Goal: Information Seeking & Learning: Check status

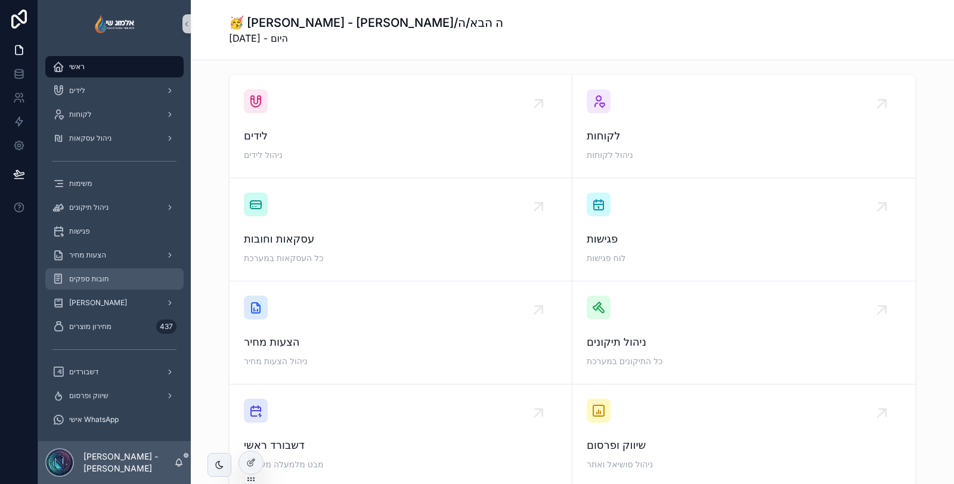
click at [109, 276] on span "חובות ספקים" at bounding box center [89, 279] width 40 height 10
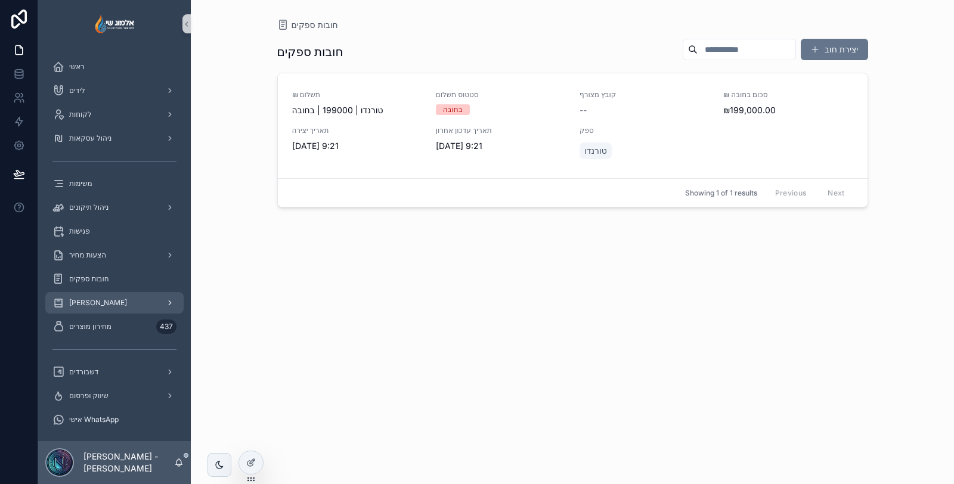
click at [98, 298] on div "[PERSON_NAME]" at bounding box center [114, 302] width 124 height 19
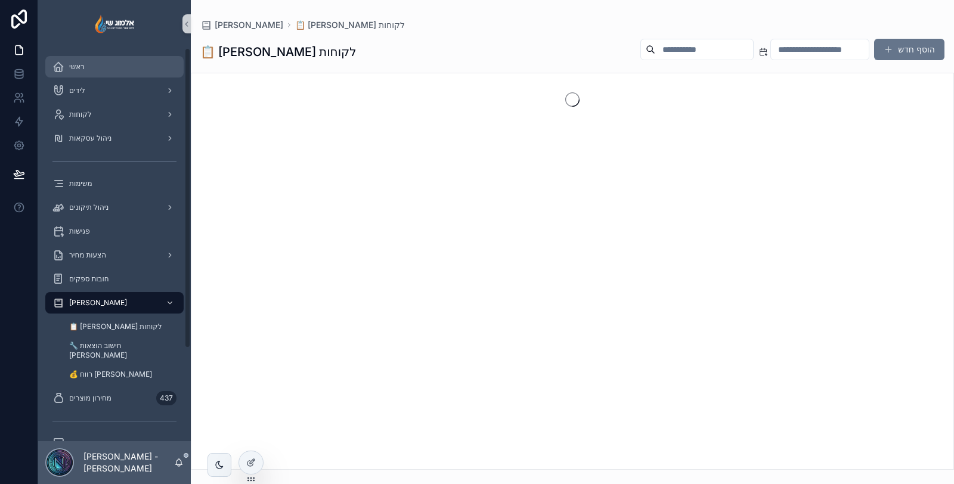
click at [115, 67] on div "ראשי" at bounding box center [114, 66] width 124 height 19
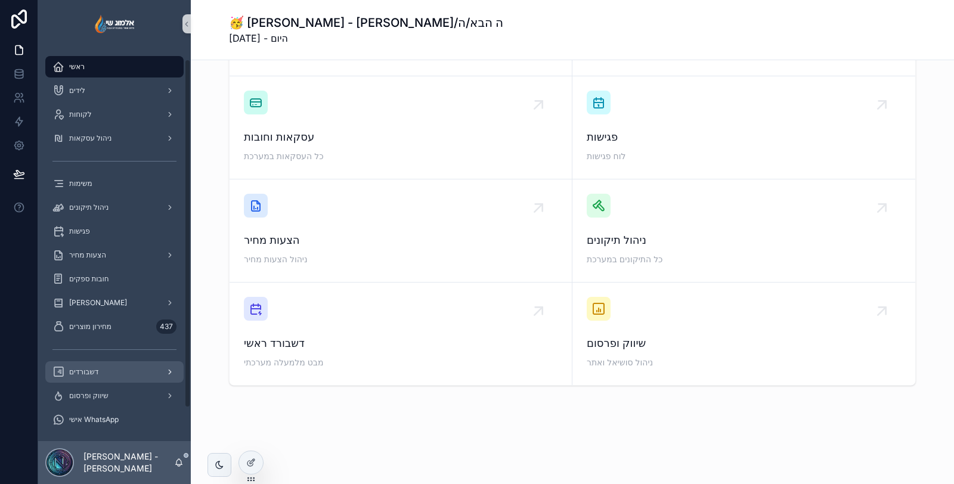
scroll to position [50, 0]
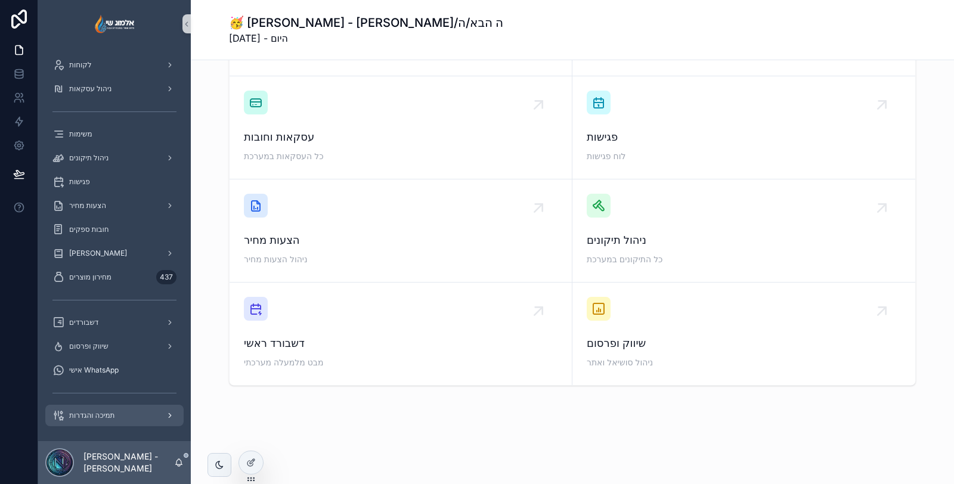
click at [84, 421] on div "תמיכה והגדרות" at bounding box center [114, 415] width 124 height 19
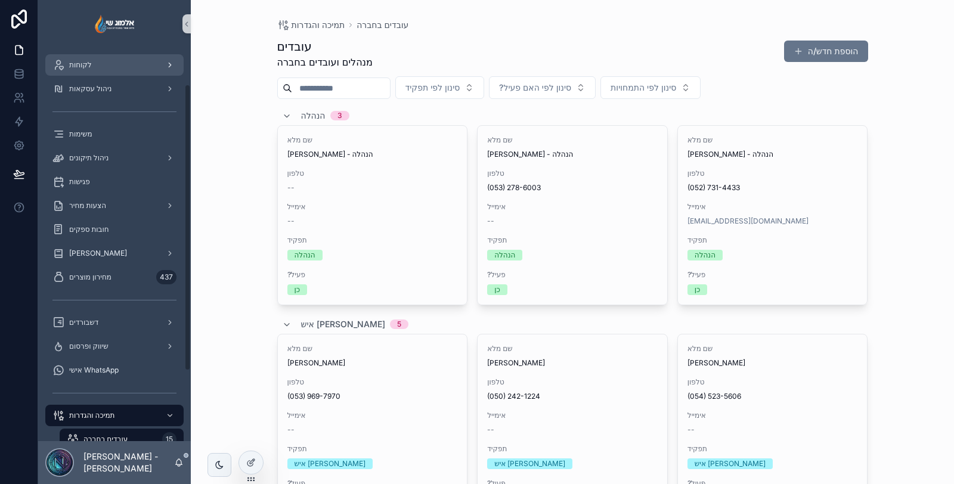
click at [88, 70] on div "לקוחות" at bounding box center [114, 64] width 124 height 19
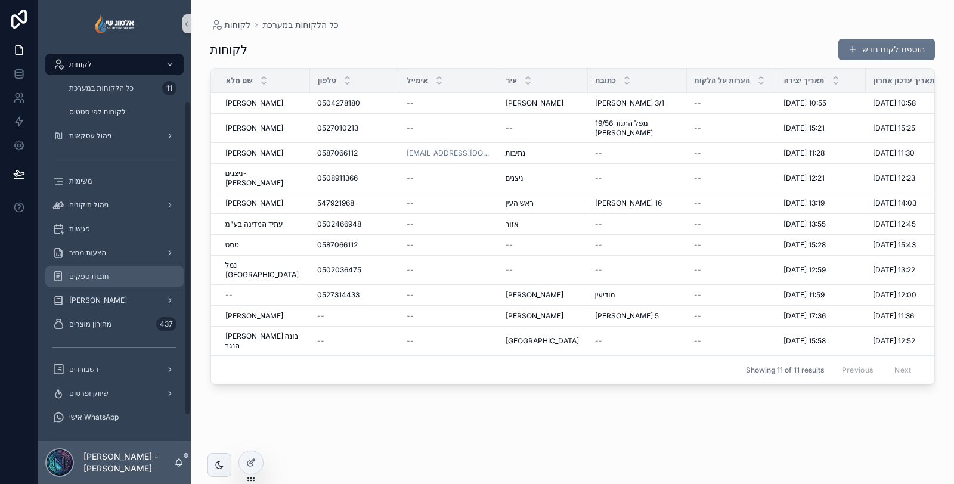
scroll to position [66, 0]
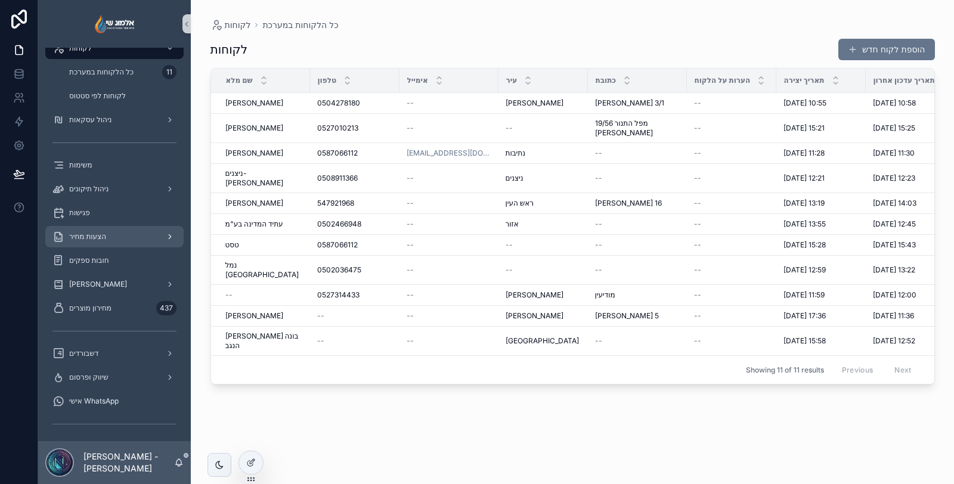
click at [82, 234] on span "הצעות מחיר" at bounding box center [87, 237] width 37 height 10
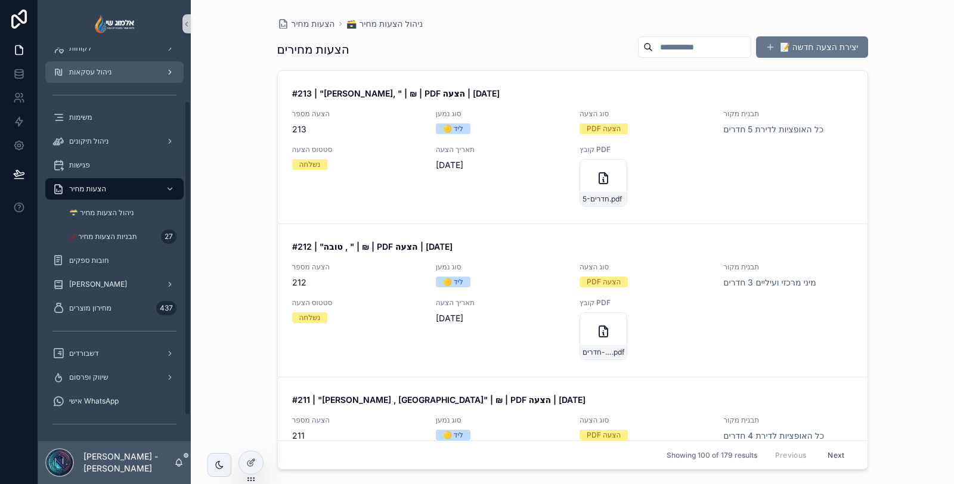
click at [125, 81] on div "ניהול עסקאות" at bounding box center [114, 72] width 124 height 19
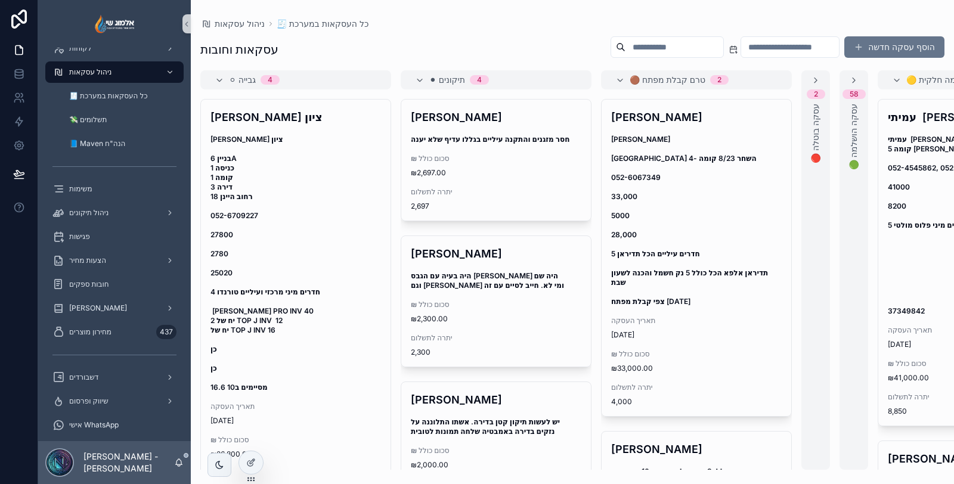
click at [757, 44] on input "scrollable content" at bounding box center [790, 47] width 98 height 17
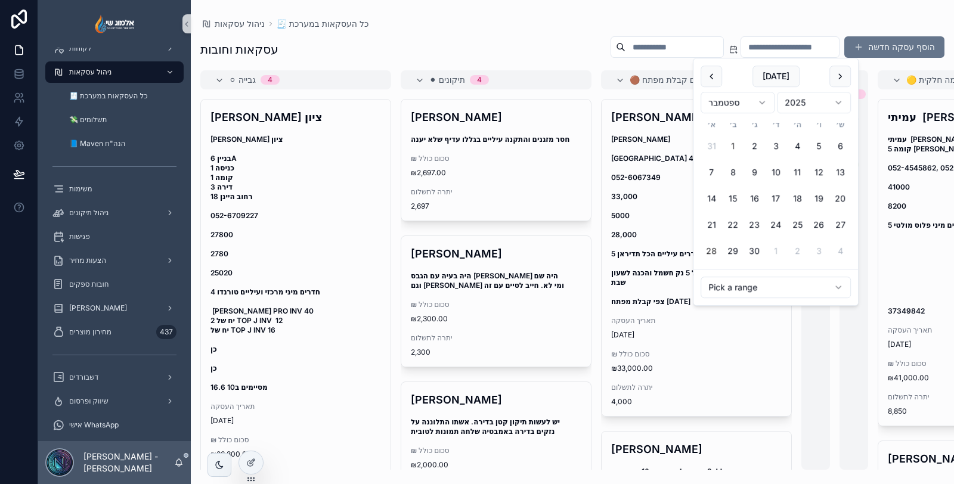
click at [734, 141] on button "1" at bounding box center [732, 145] width 21 height 21
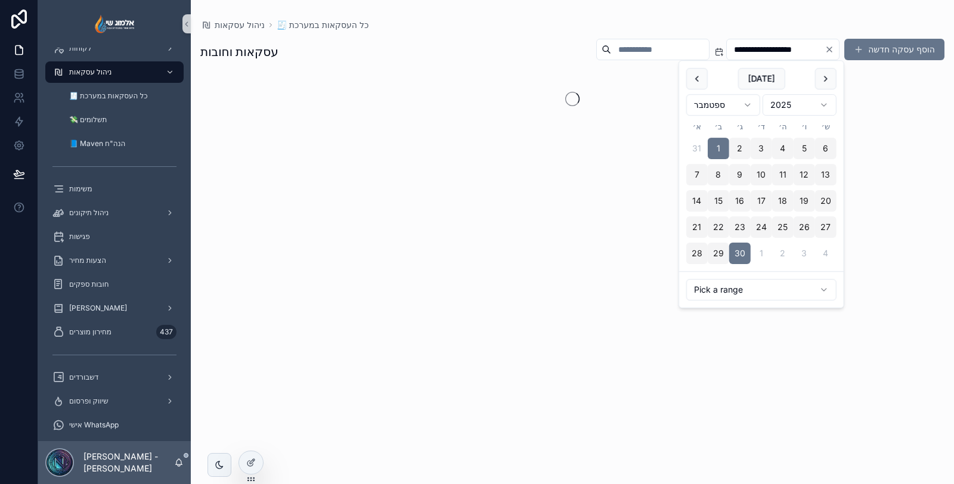
type input "**********"
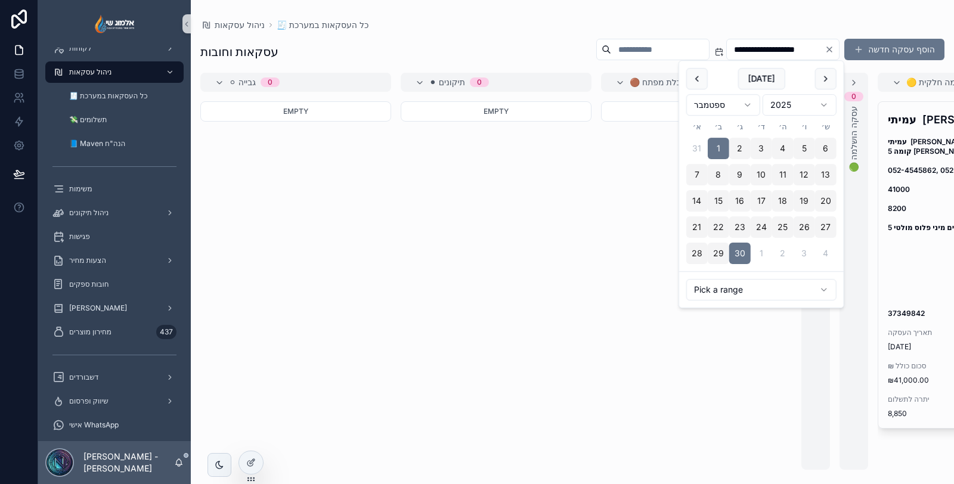
click at [610, 29] on div "ניהול עסקאות 🧾 כל העסקאות במערכת" at bounding box center [572, 25] width 744 height 12
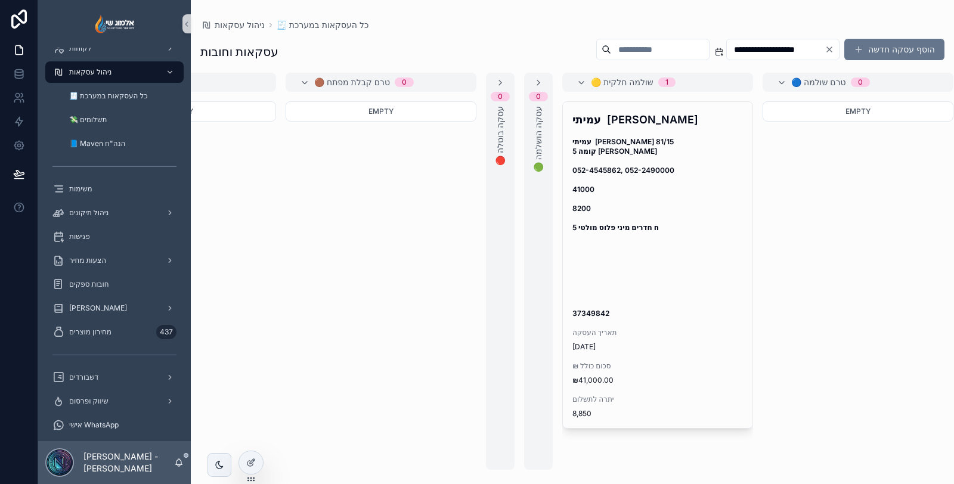
scroll to position [0, 333]
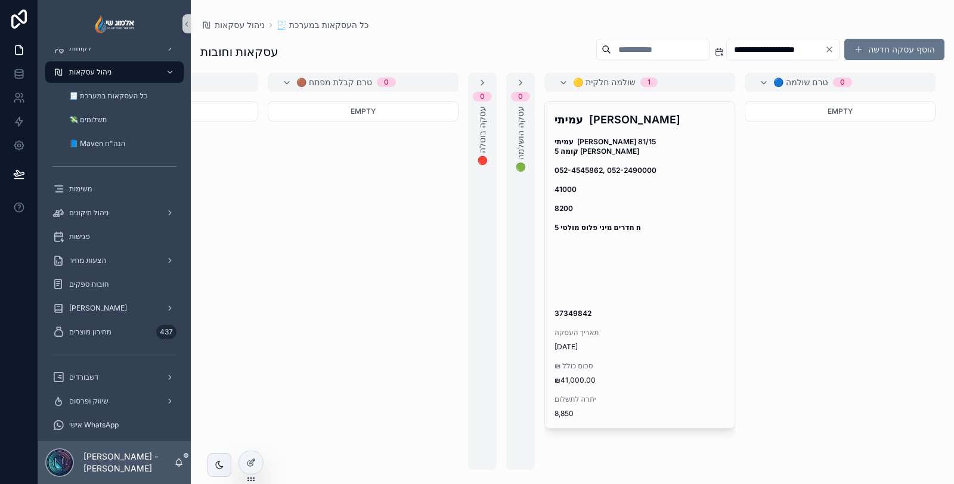
click at [827, 47] on icon "Clear" at bounding box center [829, 49] width 5 height 5
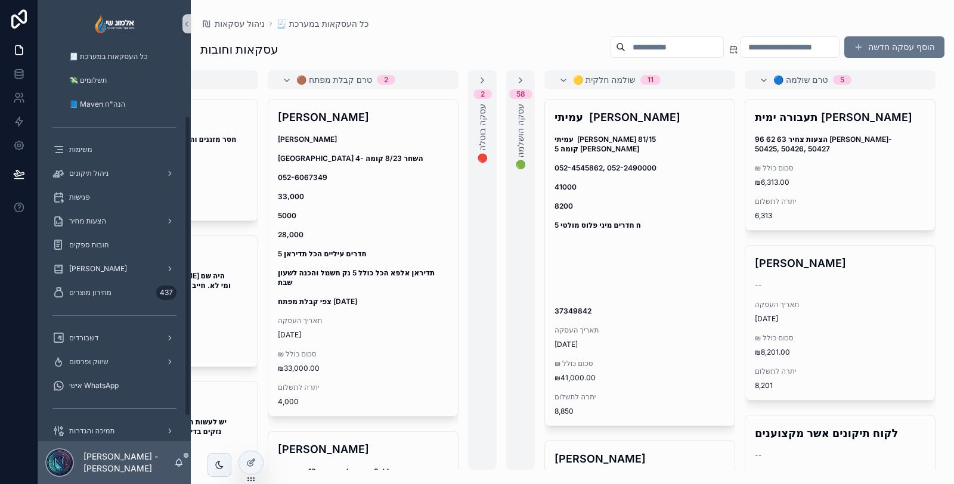
scroll to position [121, 0]
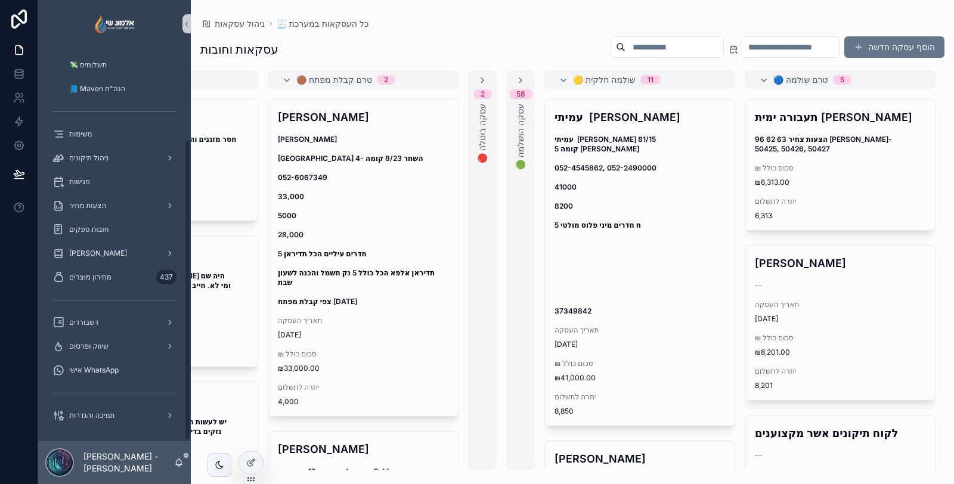
click at [181, 460] on icon "scrollable content" at bounding box center [179, 463] width 10 height 10
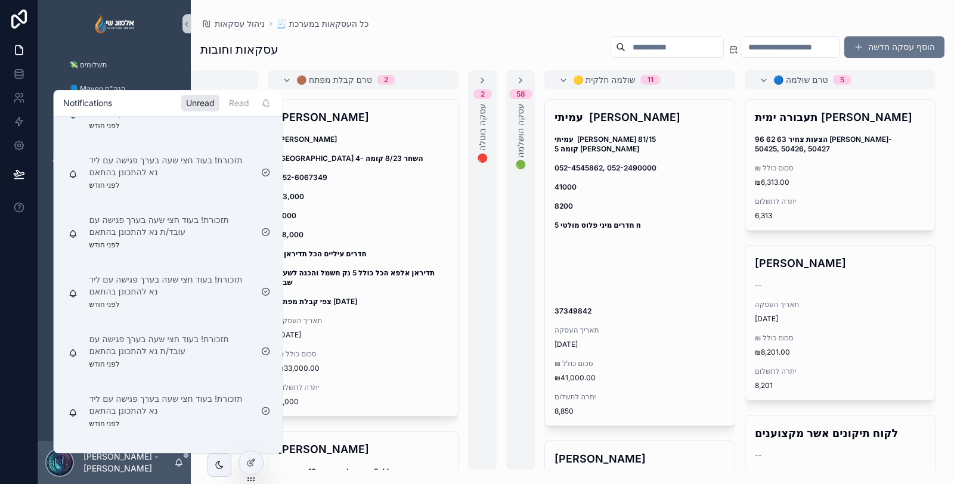
scroll to position [0, 0]
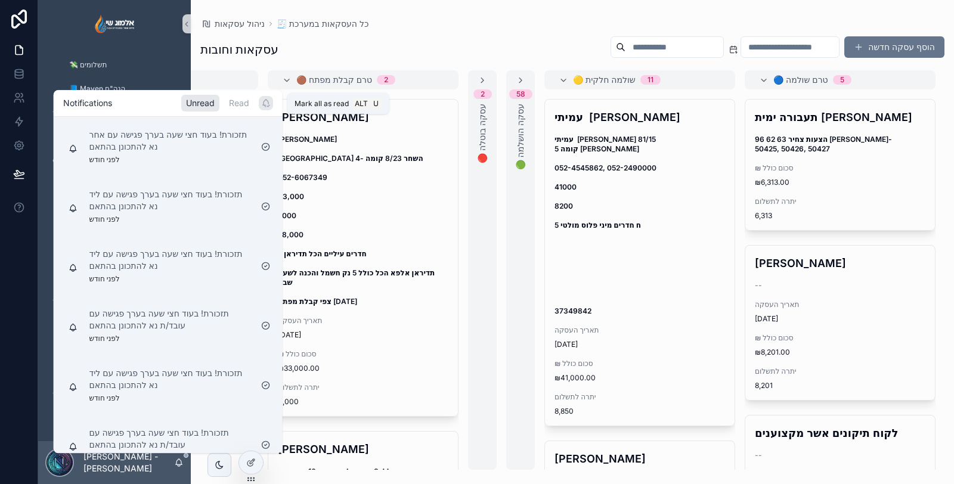
click at [269, 103] on icon "scrollable content" at bounding box center [266, 103] width 10 height 10
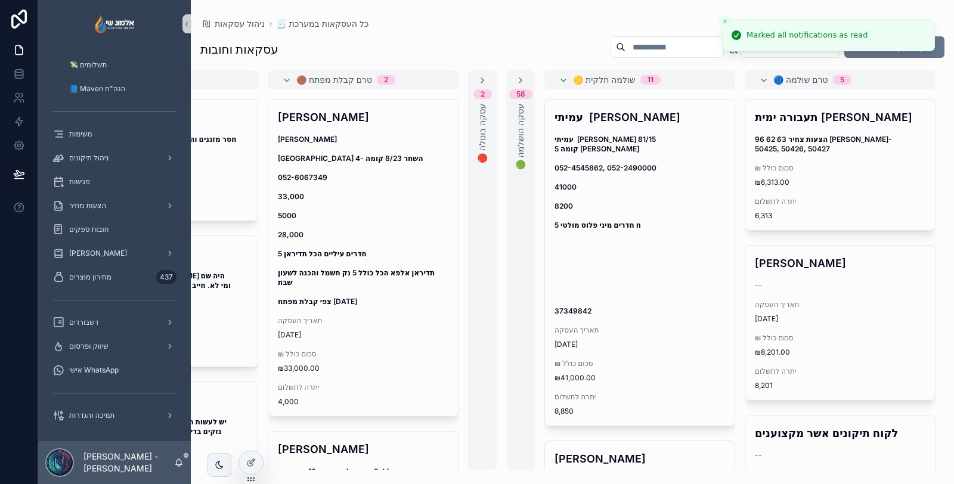
click at [404, 40] on div "עסקאות וחובות הוסף עסקה חדשה" at bounding box center [572, 49] width 744 height 27
click at [182, 463] on icon "scrollable content" at bounding box center [179, 463] width 10 height 10
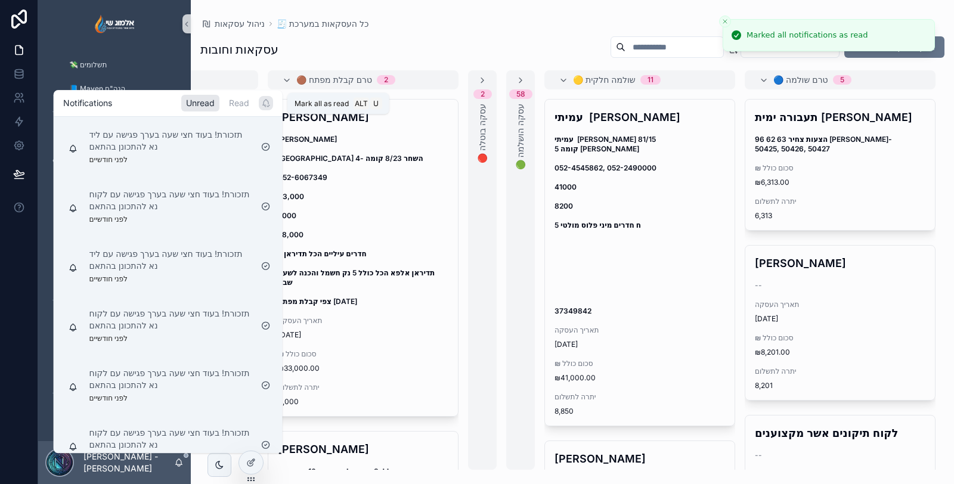
click at [267, 107] on icon "scrollable content" at bounding box center [266, 103] width 10 height 10
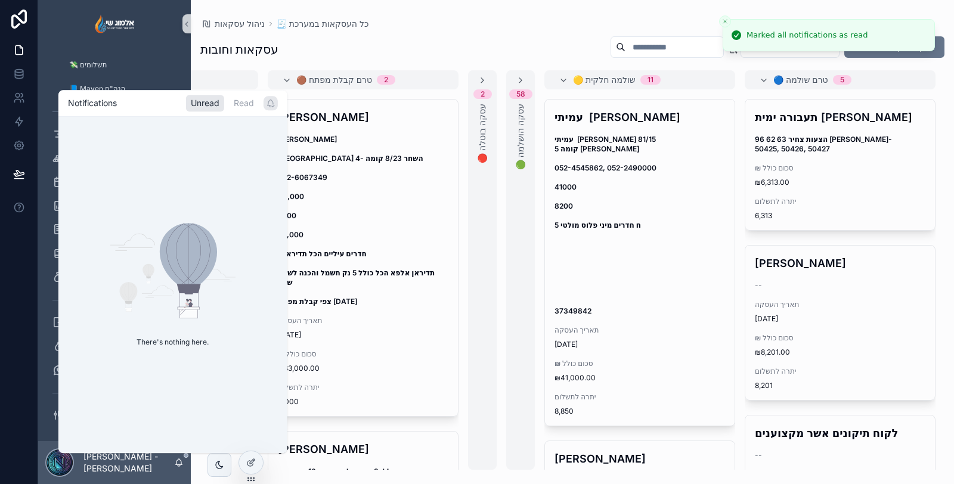
click at [391, 35] on div "עסקאות וחובות הוסף עסקה חדשה ⚪ גבייה 4 [PERSON_NAME] ציון [PERSON_NAME] ציון בנ…" at bounding box center [572, 249] width 763 height 441
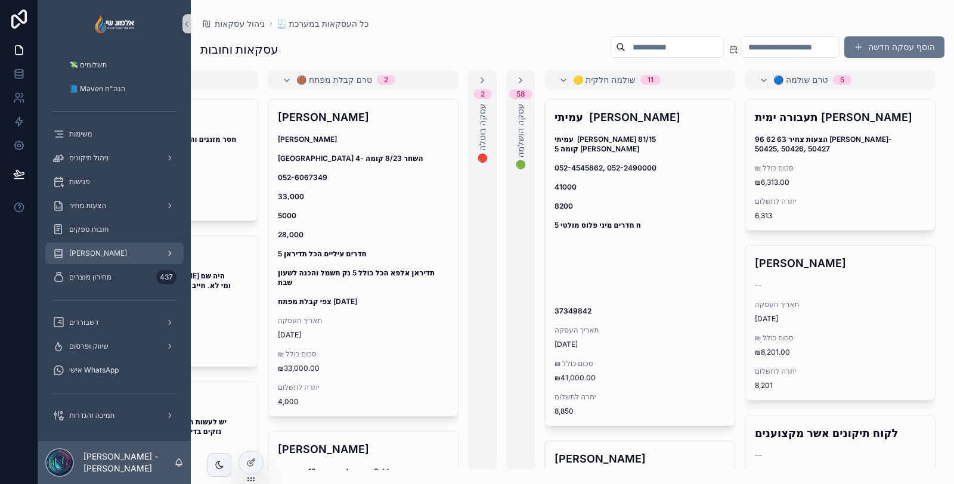
click at [116, 259] on div "[PERSON_NAME]" at bounding box center [114, 253] width 124 height 19
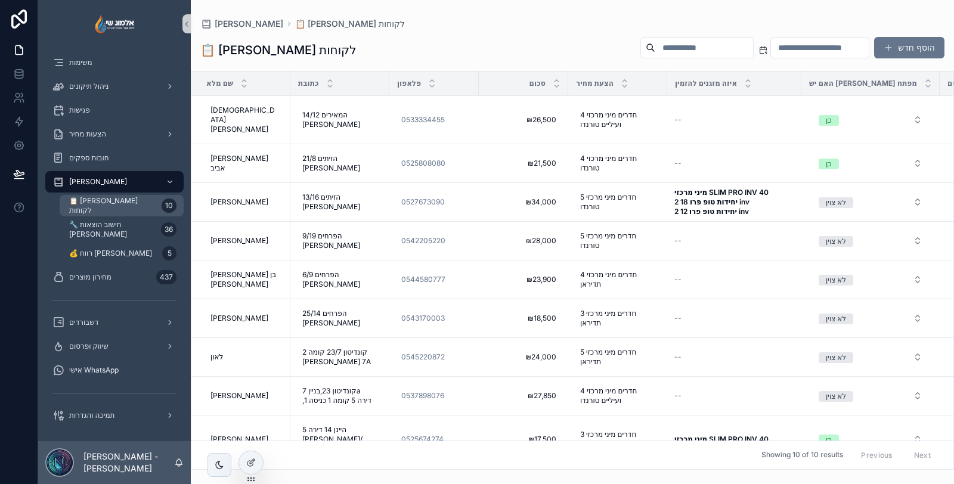
click at [141, 210] on div "📋 [PERSON_NAME] לקוחות 10" at bounding box center [122, 205] width 110 height 19
click at [598, 231] on span "5 חדרים מיני מרכזי טורנדו" at bounding box center [617, 240] width 75 height 19
click at [701, 240] on icon "scrollable content" at bounding box center [700, 241] width 5 height 5
click at [530, 221] on td "₪28,000 ₪28,000" at bounding box center [523, 240] width 89 height 39
click at [530, 236] on span "₪28,000" at bounding box center [524, 241] width 66 height 10
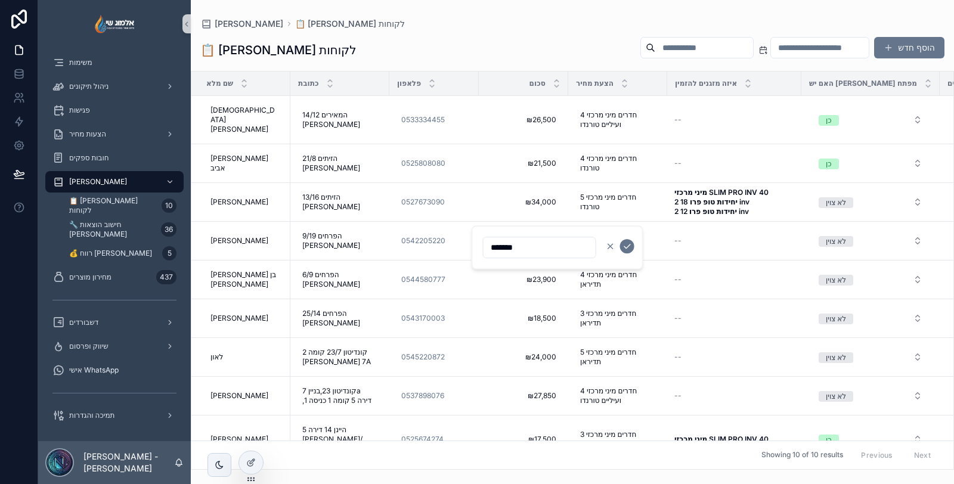
click at [608, 242] on icon "scrollable content" at bounding box center [611, 247] width 10 height 10
